Goal: Task Accomplishment & Management: Use online tool/utility

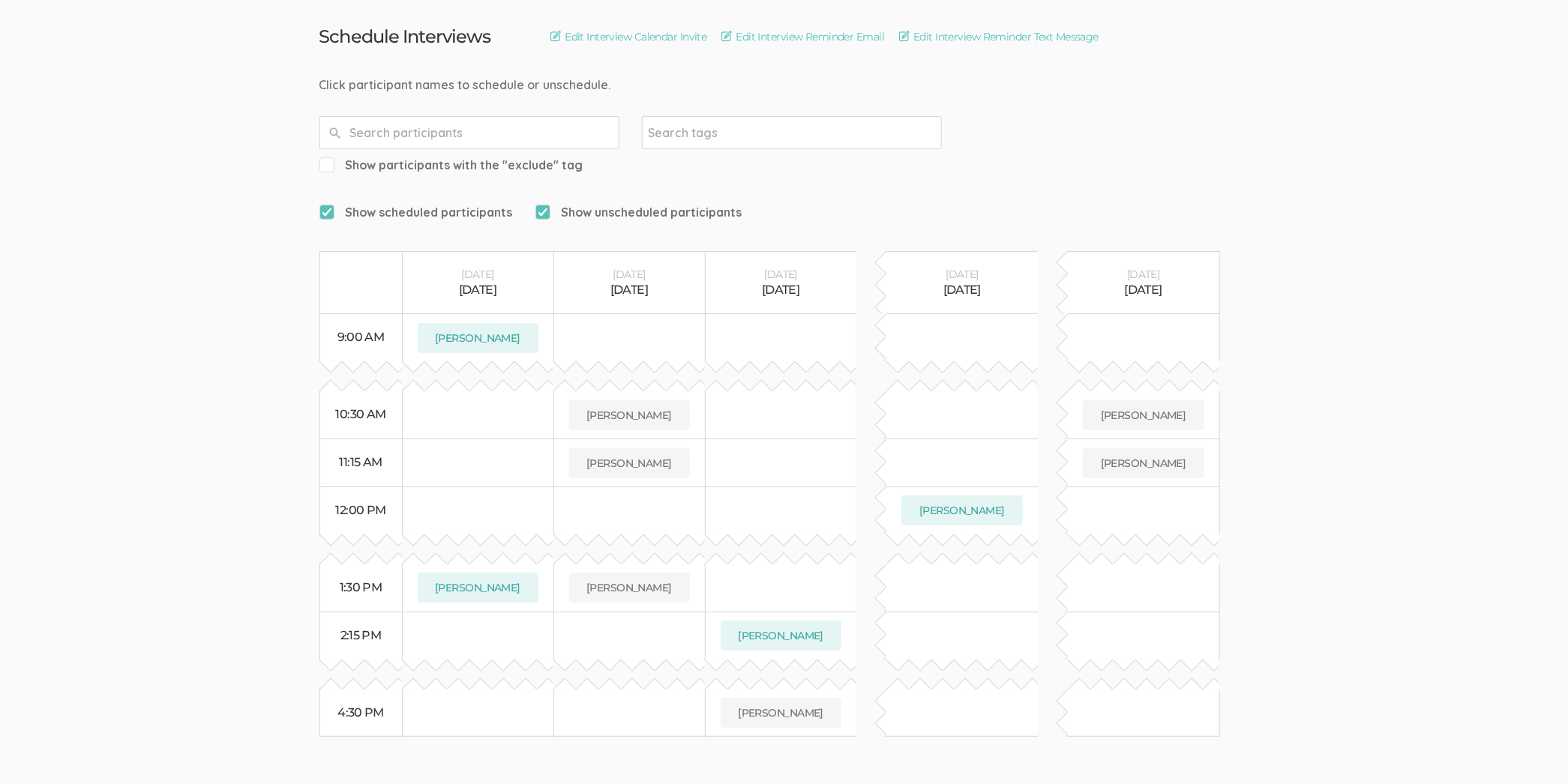
scroll to position [150, 0]
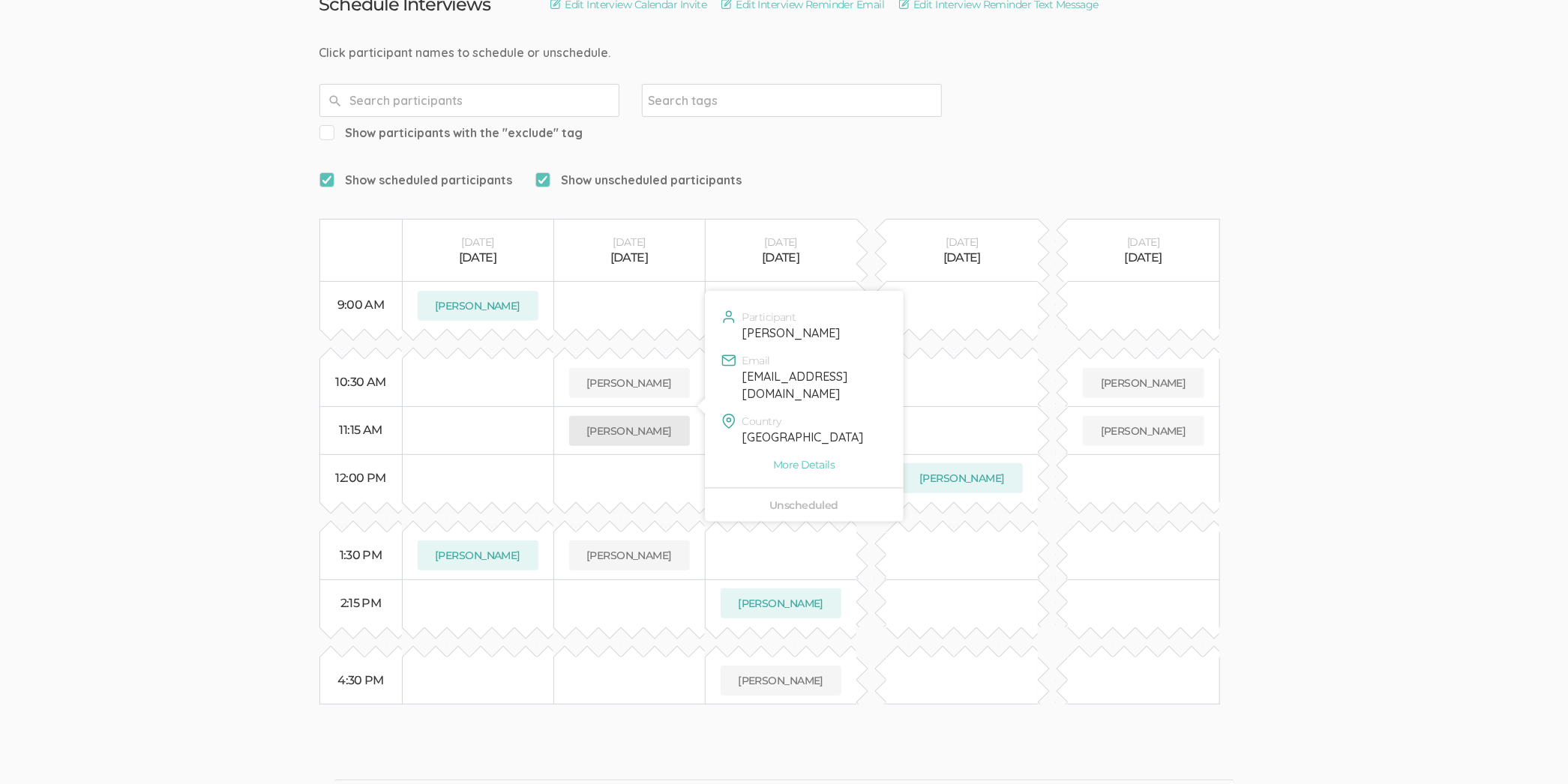
click at [676, 416] on button "[PERSON_NAME]" at bounding box center [630, 430] width 121 height 30
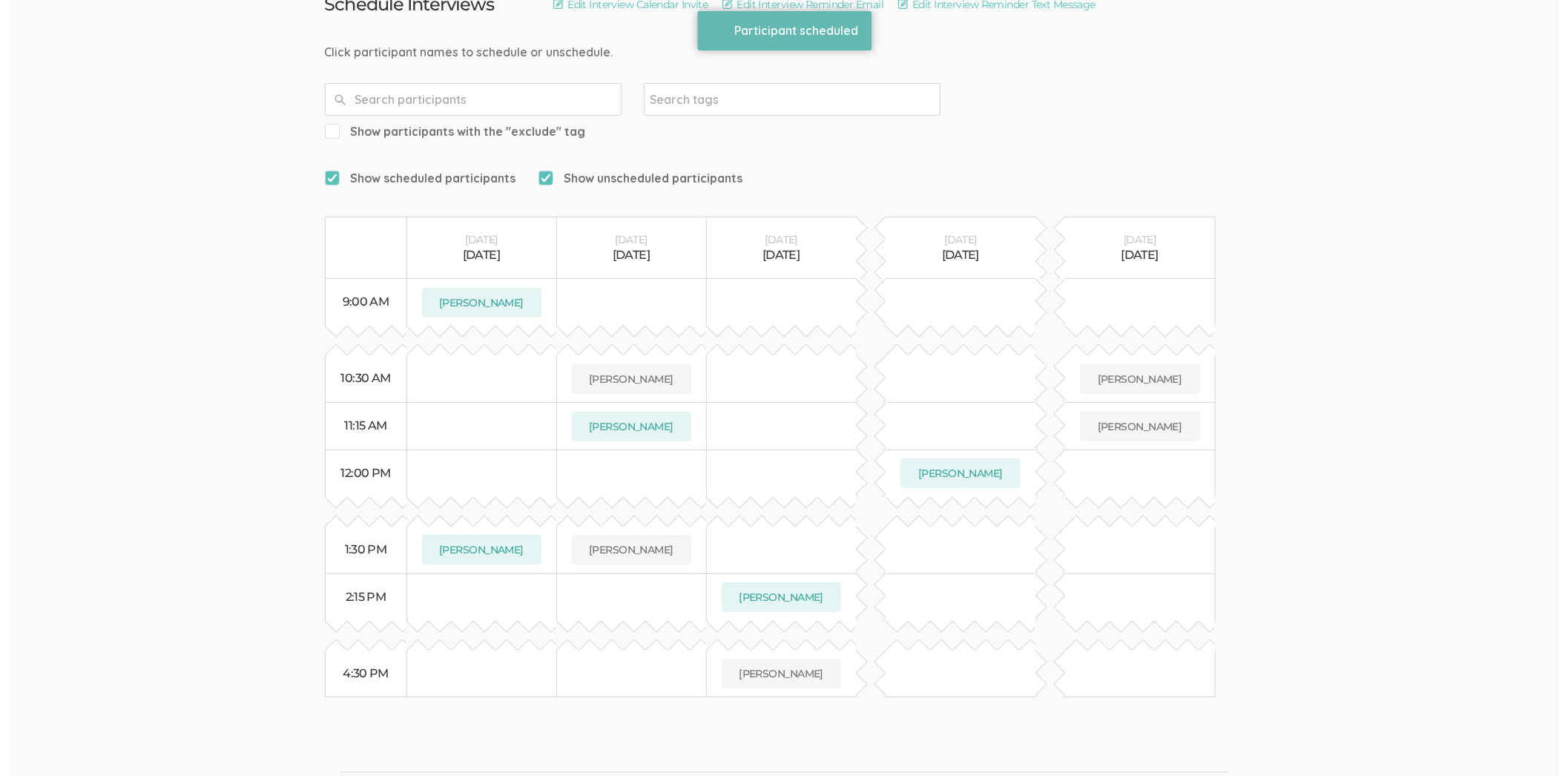
scroll to position [0, 0]
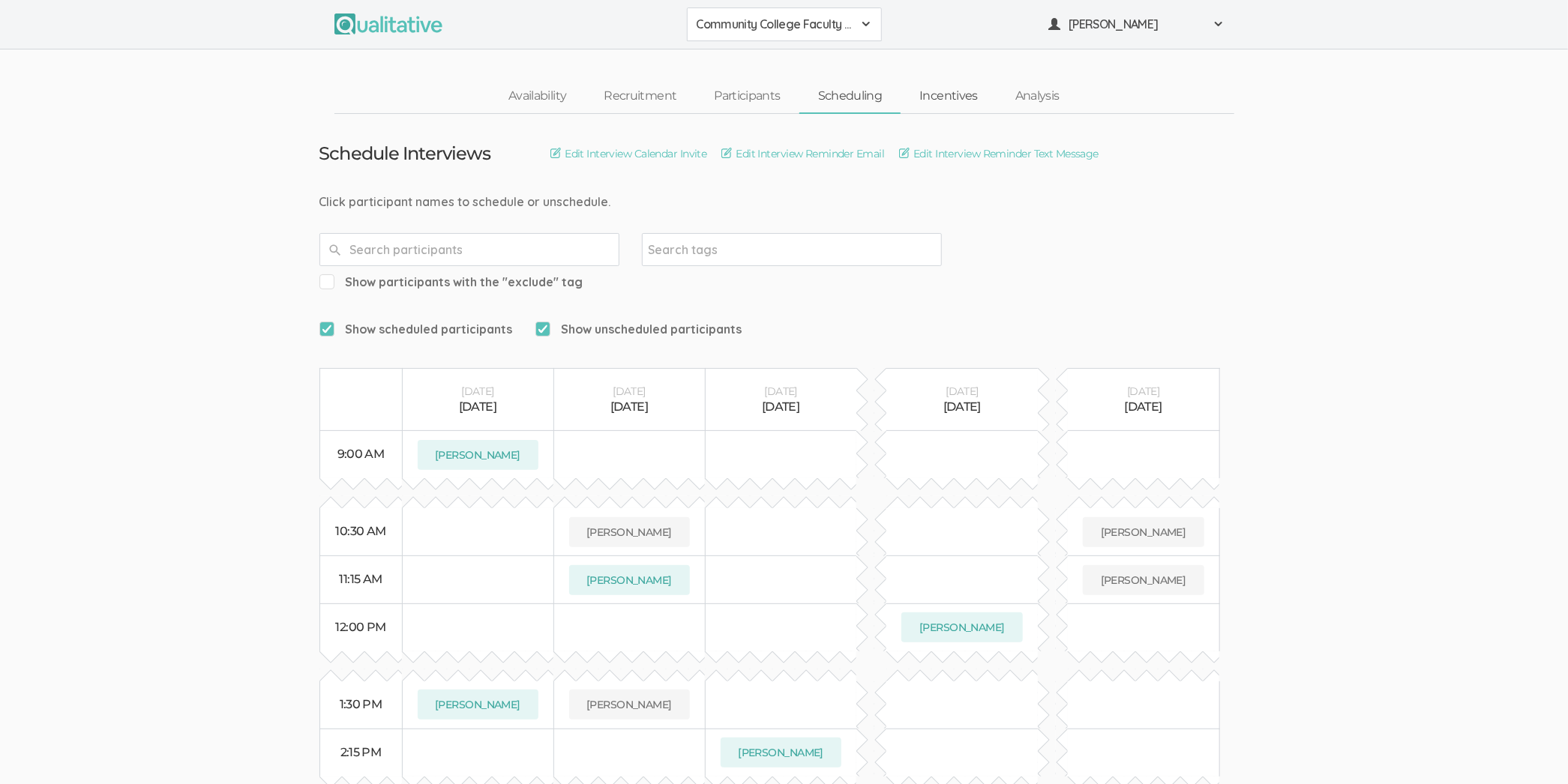
click at [951, 100] on link "Incentives" at bounding box center [949, 96] width 96 height 32
click at [951, 100] on link "Incentives" at bounding box center [958, 96] width 96 height 32
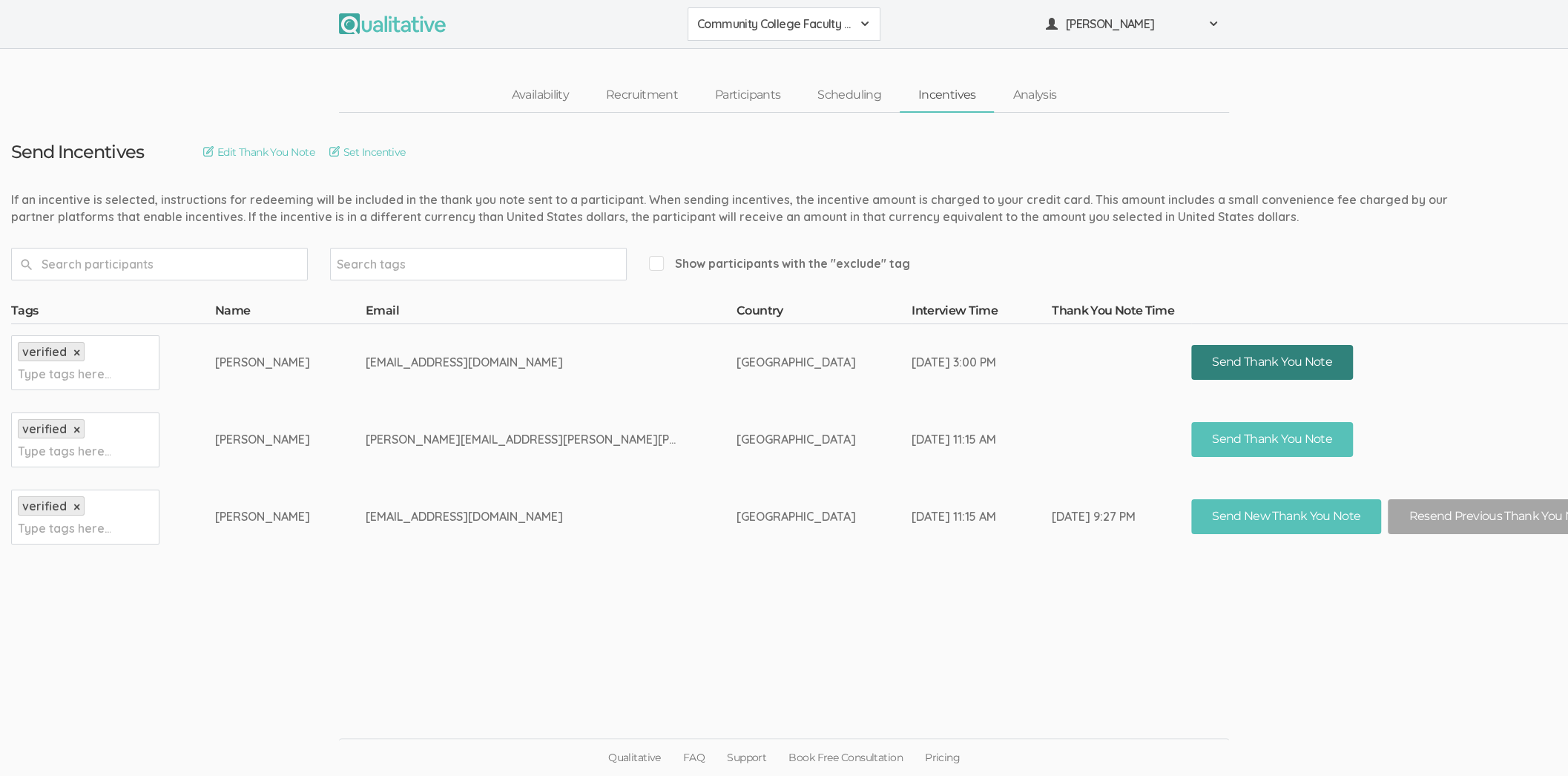
click at [1191, 345] on button "Send Thank You Note" at bounding box center [1272, 363] width 162 height 35
